Goal: Obtain resource: Obtain resource

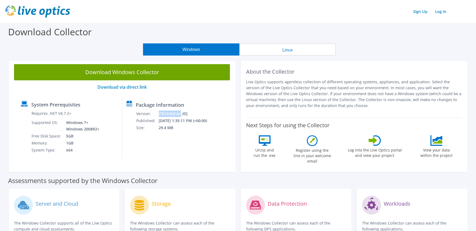
drag, startPoint x: 184, startPoint y: 113, endPoint x: 165, endPoint y: 113, distance: 19.7
click at [165, 113] on td "[TECHNICAL_ID]" at bounding box center [187, 113] width 56 height 7
copy td "[TECHNICAL_ID]"
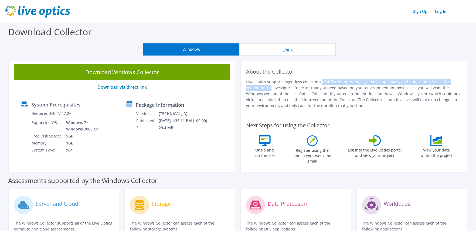
drag, startPoint x: 429, startPoint y: 82, endPoint x: 278, endPoint y: 84, distance: 150.7
click at [278, 84] on p "Live Optics supports agentless collection of different operating systems, appli…" at bounding box center [354, 94] width 216 height 30
drag, startPoint x: 278, startPoint y: 84, endPoint x: 248, endPoint y: 82, distance: 30.3
click at [248, 82] on p "Live Optics supports agentless collection of different operating systems, appli…" at bounding box center [354, 94] width 216 height 30
drag, startPoint x: 246, startPoint y: 82, endPoint x: 358, endPoint y: 110, distance: 115.0
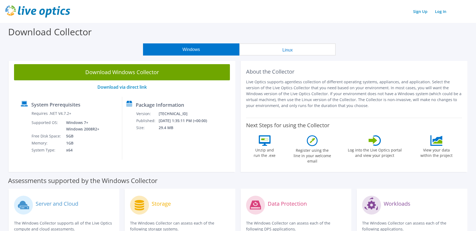
click at [358, 110] on div "About the Collector Live Optics supports agentless collection of different oper…" at bounding box center [354, 88] width 216 height 48
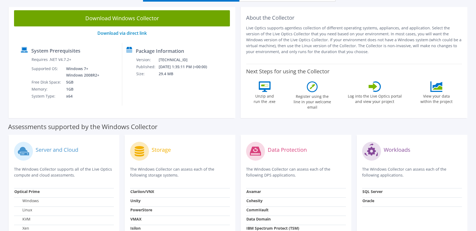
scroll to position [27, 0]
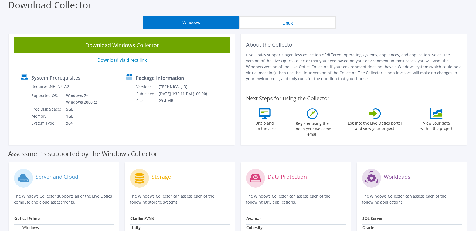
copy p "Live Optics supports agentless collection of different operating systems, appli…"
click at [437, 16] on div "Download Collector" at bounding box center [238, 6] width 471 height 21
click at [432, 148] on div "Assessments supported by the Windows Collector" at bounding box center [238, 153] width 460 height 14
drag, startPoint x: 181, startPoint y: 93, endPoint x: 164, endPoint y: 95, distance: 17.4
click at [164, 95] on td "[DATE] 1:35:11 PM (+00:00)" at bounding box center [187, 93] width 56 height 7
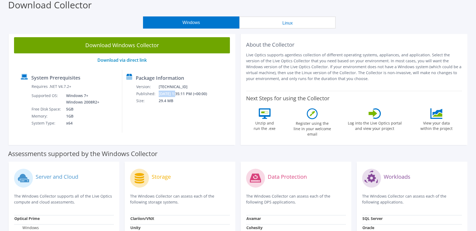
copy td "[DATE]"
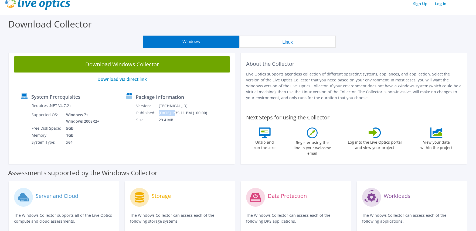
scroll to position [0, 0]
